Goal: Find specific page/section: Find specific page/section

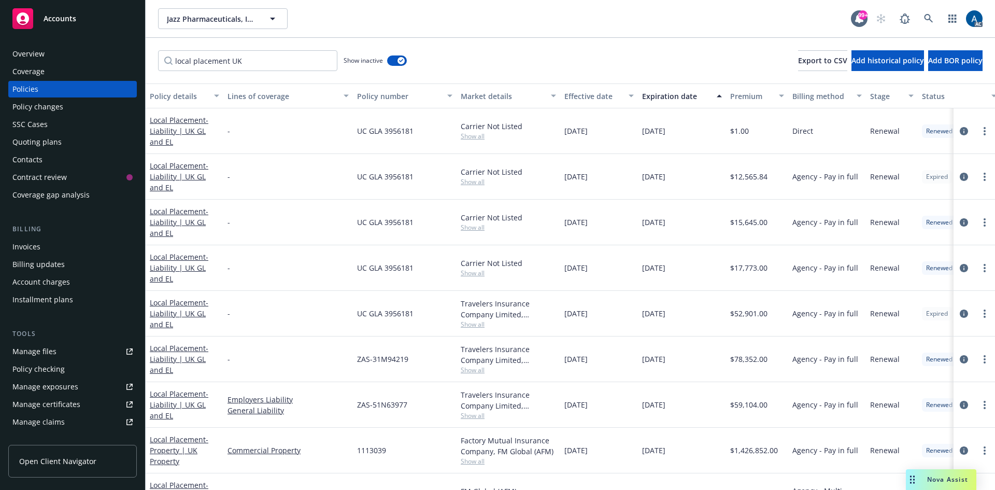
scroll to position [203, 0]
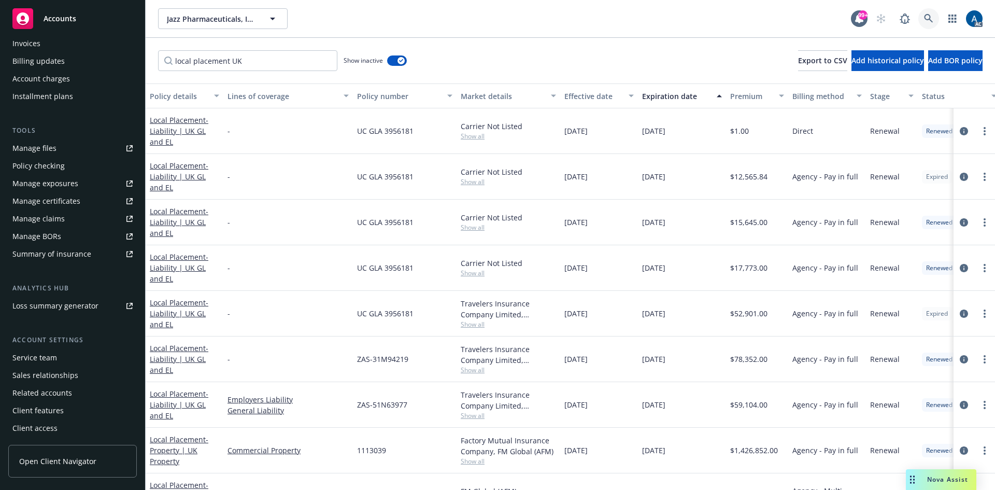
click at [927, 16] on icon at bounding box center [928, 18] width 9 height 9
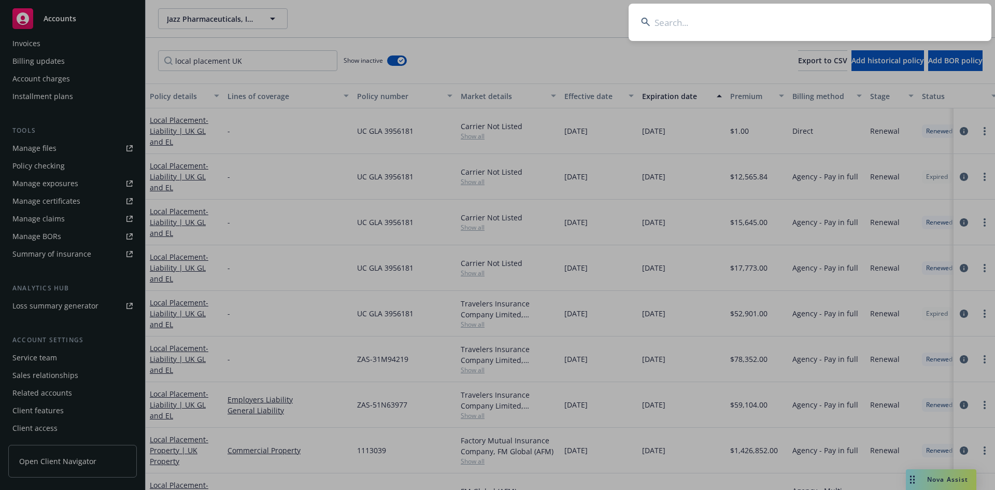
click at [731, 23] on input at bounding box center [809, 22] width 363 height 37
type input "anduril"
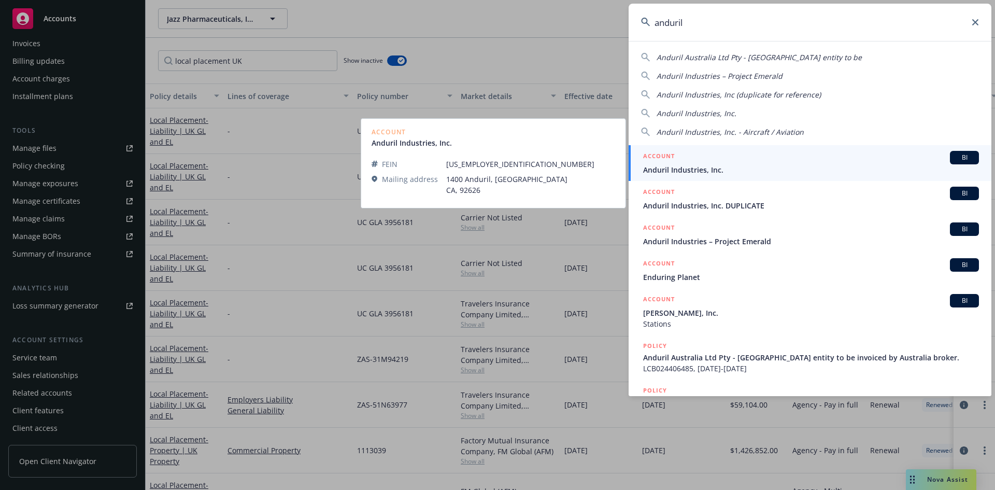
click at [755, 167] on span "Anduril Industries, Inc." at bounding box center [811, 169] width 336 height 11
